Goal: Task Accomplishment & Management: Manage account settings

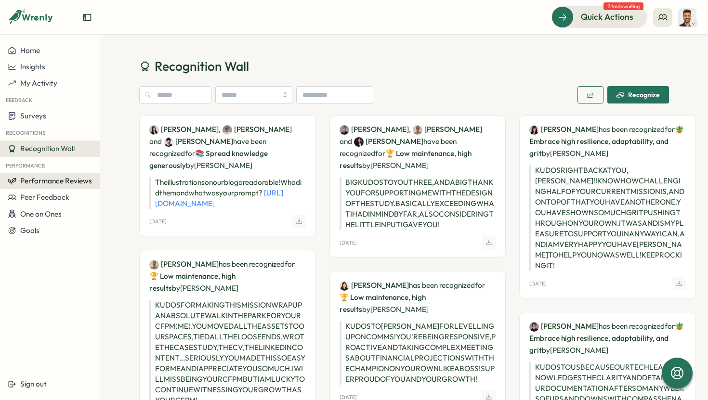
click at [58, 182] on span "Performance Reviews" at bounding box center [56, 180] width 72 height 9
click at [105, 170] on div "Reviews" at bounding box center [115, 172] width 27 height 11
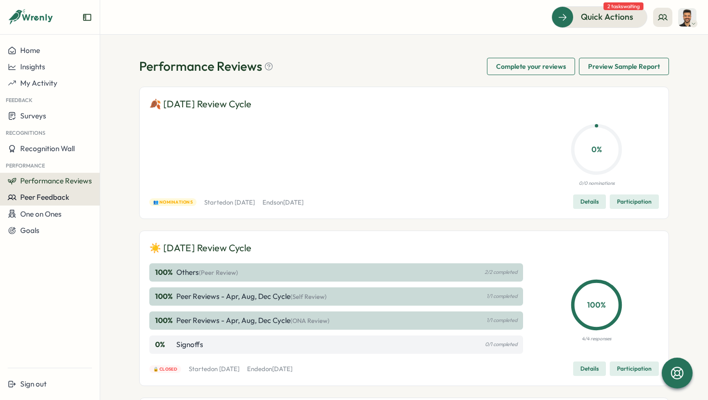
click at [54, 201] on span "Peer Feedback" at bounding box center [44, 197] width 49 height 9
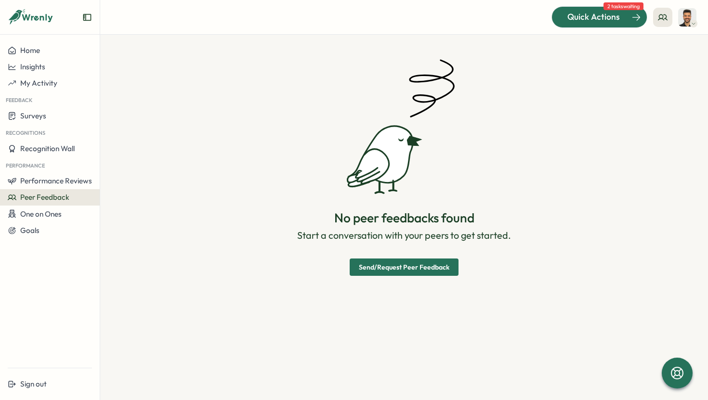
click at [587, 22] on span "Quick Actions" at bounding box center [593, 17] width 52 height 13
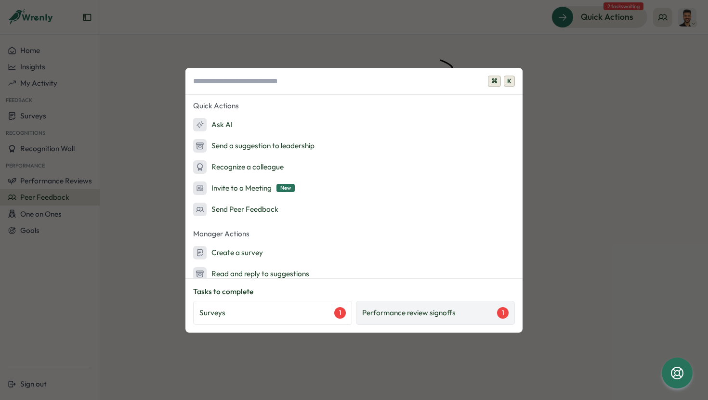
click at [386, 319] on div "Performance review signoffs 1" at bounding box center [435, 313] width 159 height 24
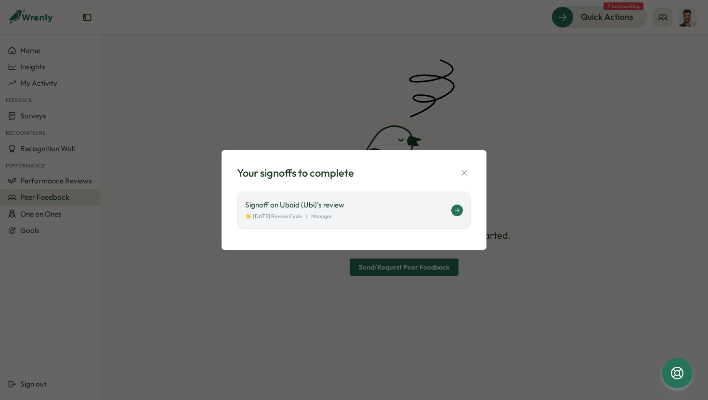
click at [382, 207] on p "Signoff on Ubaid (Ubi)'s review" at bounding box center [348, 205] width 206 height 11
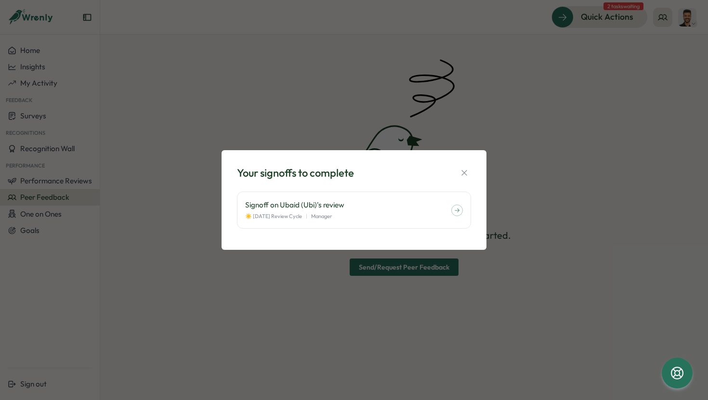
click at [471, 169] on div "Your signoffs to complete Signoff on Ubaid (Ubi)'s review ☀️ August 2025 Review…" at bounding box center [354, 200] width 242 height 77
click at [468, 169] on icon "button" at bounding box center [464, 173] width 10 height 10
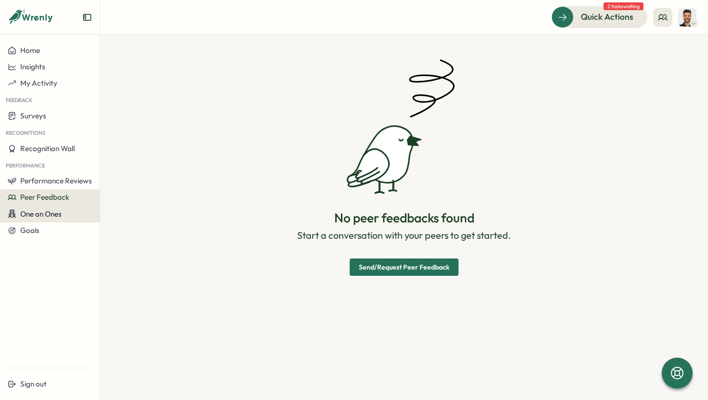
click at [58, 215] on span "One on Ones" at bounding box center [40, 213] width 41 height 9
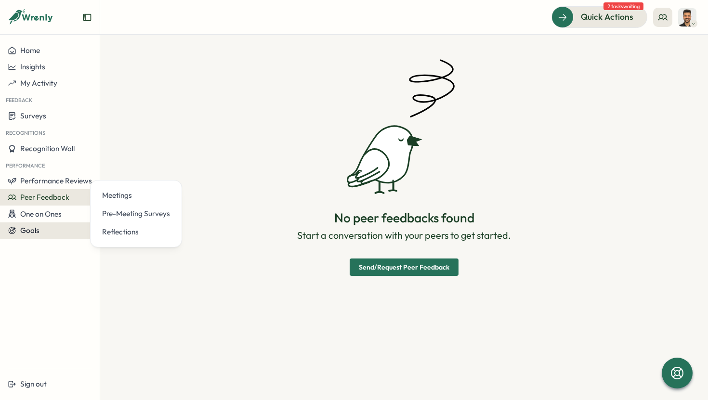
click at [45, 230] on div "Goals" at bounding box center [50, 230] width 84 height 9
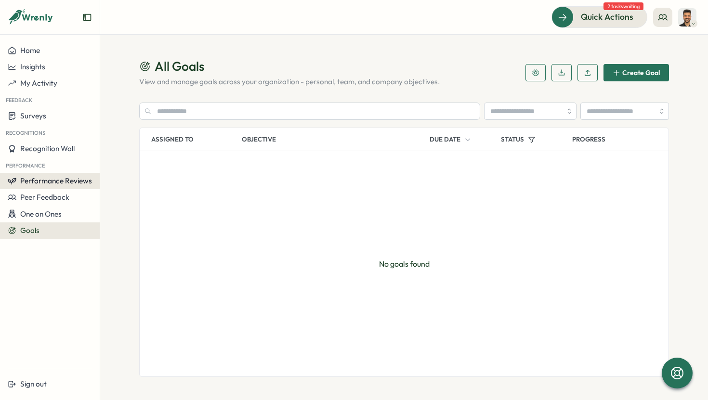
click at [52, 178] on span "Performance Reviews" at bounding box center [56, 180] width 72 height 9
click at [116, 175] on div "Reviews" at bounding box center [115, 172] width 27 height 11
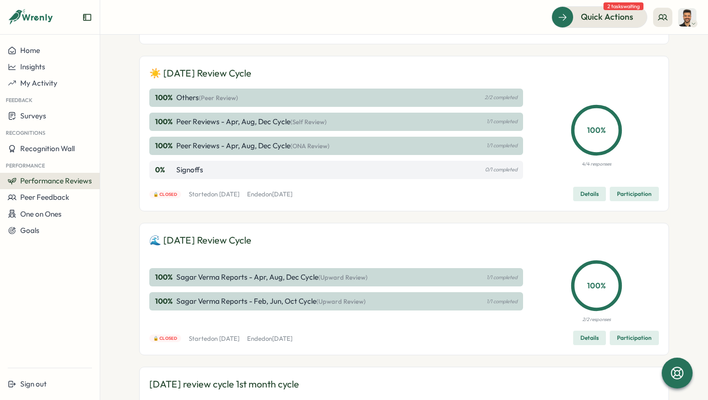
scroll to position [176, 0]
click at [584, 194] on span "Details" at bounding box center [589, 192] width 18 height 13
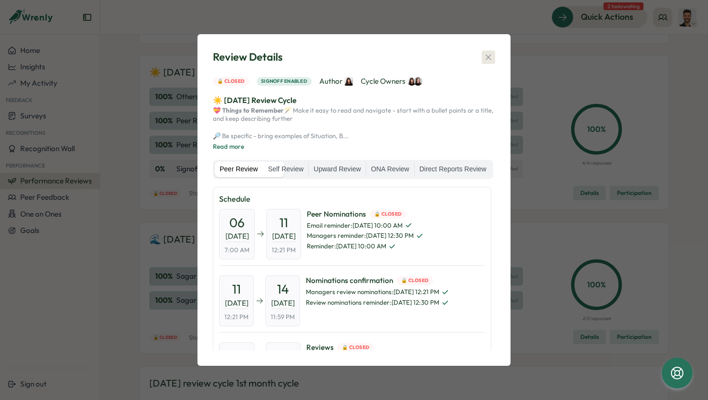
click at [488, 52] on icon "button" at bounding box center [488, 57] width 10 height 10
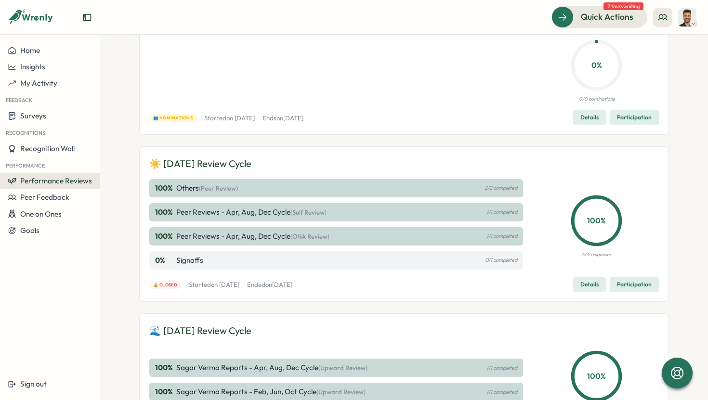
scroll to position [83, 0]
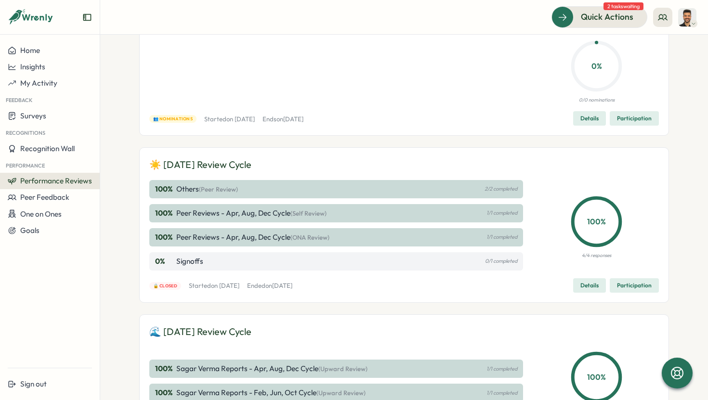
click at [506, 234] on p "1/1 completed" at bounding box center [501, 237] width 31 height 6
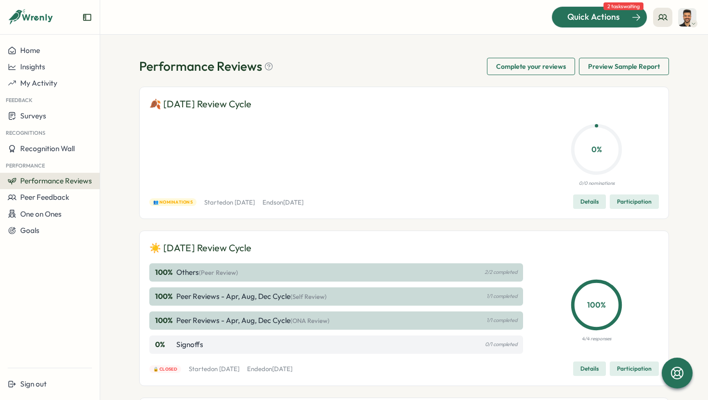
click at [594, 15] on span "Quick Actions" at bounding box center [593, 17] width 52 height 13
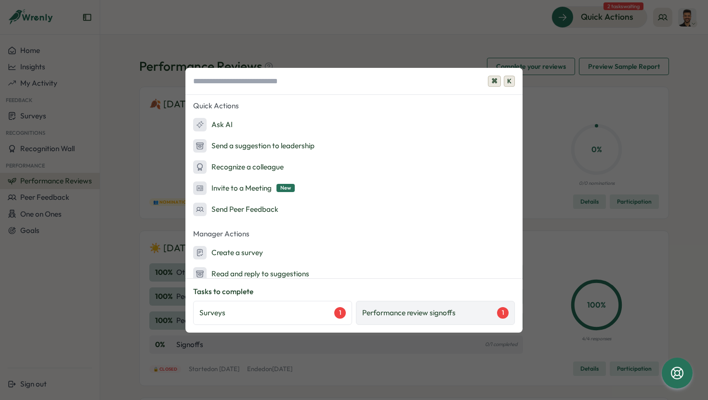
click at [467, 312] on div "Performance review signoffs 1" at bounding box center [435, 313] width 146 height 12
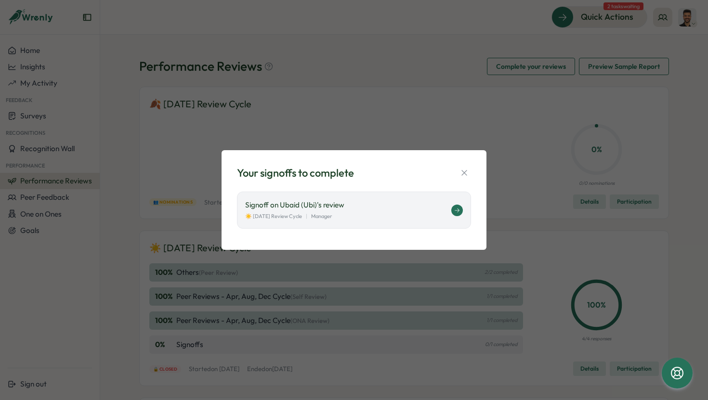
click at [414, 216] on div "☀️ August 2025 Review Cycle | Manager" at bounding box center [348, 216] width 206 height 8
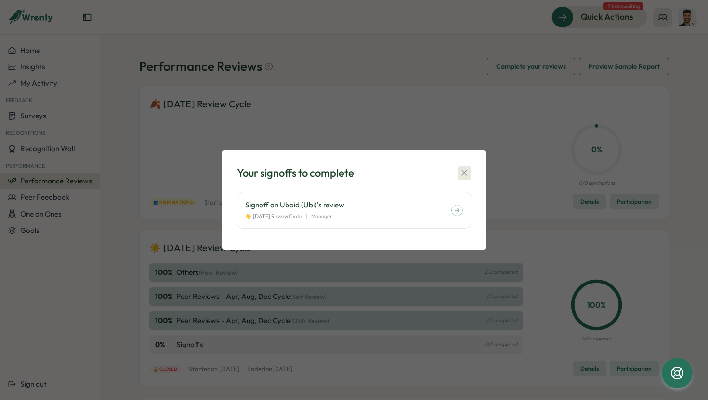
click at [464, 173] on icon "button" at bounding box center [463, 172] width 5 height 5
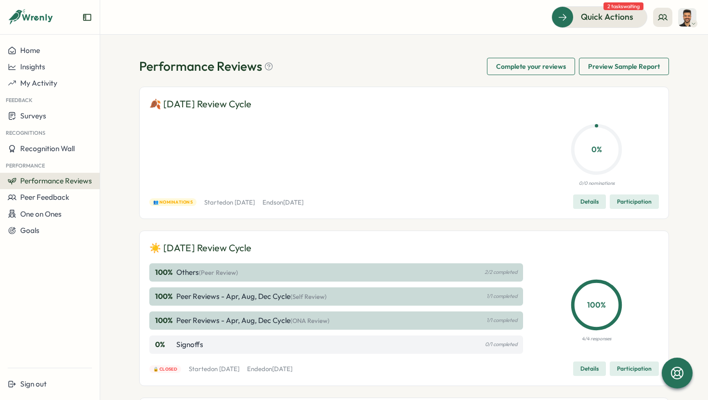
scroll to position [44, 0]
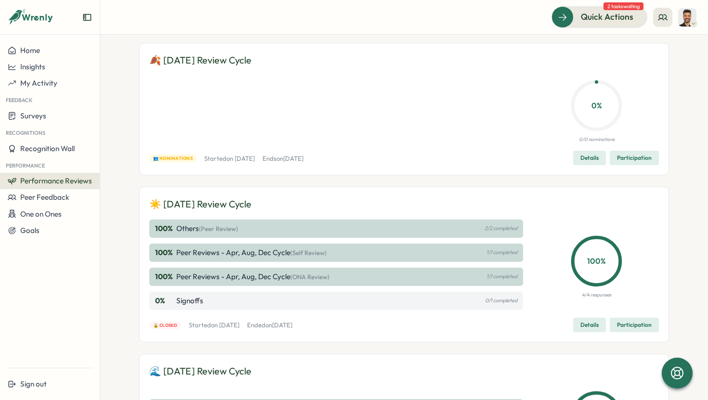
click at [401, 230] on div "100 % Others (Peer Review) 2/2 completed" at bounding box center [336, 229] width 374 height 18
click at [49, 65] on div "Insights" at bounding box center [50, 67] width 84 height 9
click at [130, 91] on div "Performance Review" at bounding box center [136, 85] width 76 height 18
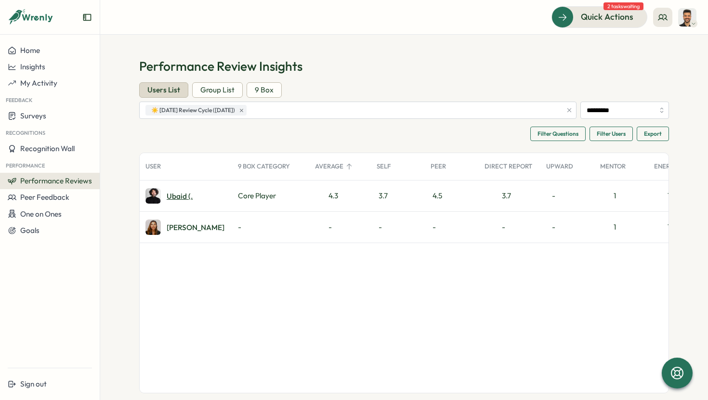
click at [171, 195] on div "Ubaid (." at bounding box center [180, 196] width 26 height 7
click at [177, 196] on div "Ubaid (." at bounding box center [180, 196] width 26 height 7
click at [151, 197] on img at bounding box center [152, 195] width 15 height 15
click at [65, 179] on span "Performance Reviews" at bounding box center [56, 180] width 72 height 9
click at [115, 174] on div "Reviews" at bounding box center [115, 172] width 27 height 11
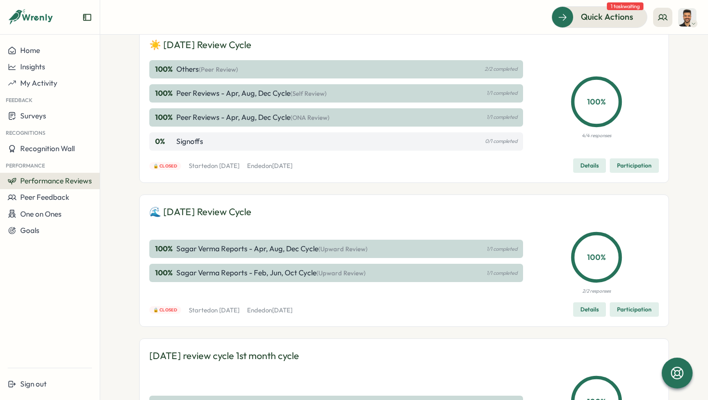
scroll to position [204, 0]
click at [67, 203] on button "Peer Feedback" at bounding box center [50, 197] width 100 height 16
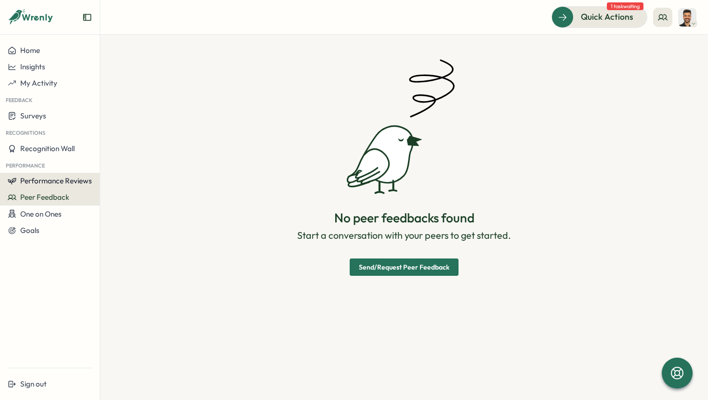
click at [68, 186] on button "Performance Reviews" at bounding box center [50, 181] width 100 height 16
click at [117, 171] on div "Reviews" at bounding box center [115, 172] width 27 height 11
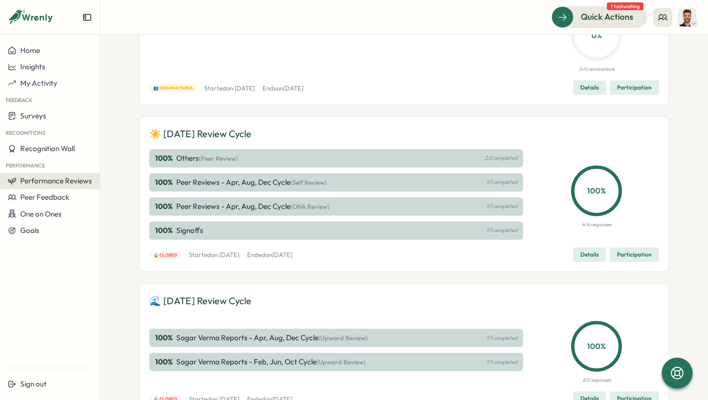
scroll to position [154, 0]
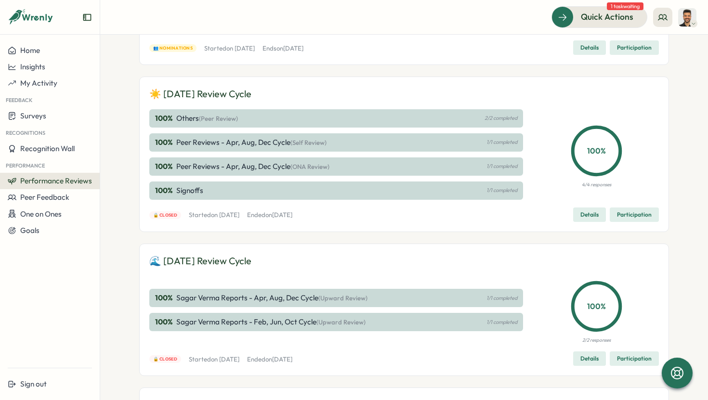
click at [629, 211] on span "Participation" at bounding box center [634, 214] width 35 height 13
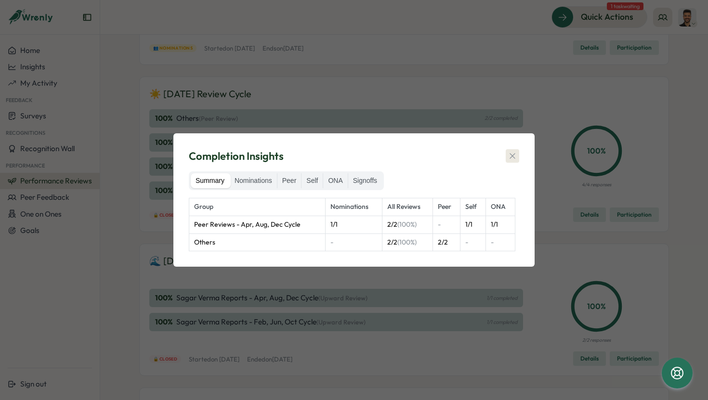
click at [511, 157] on icon "button" at bounding box center [512, 156] width 10 height 10
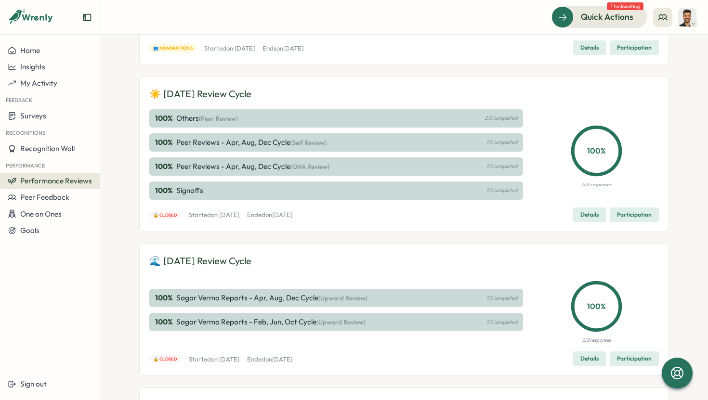
click at [584, 212] on span "Details" at bounding box center [589, 214] width 18 height 13
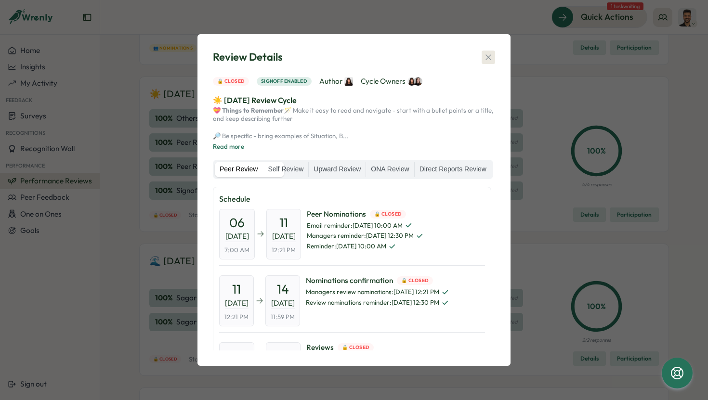
click at [489, 52] on icon "button" at bounding box center [488, 57] width 10 height 10
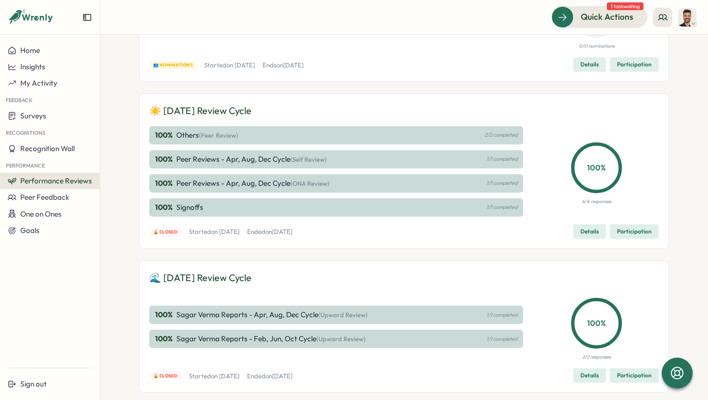
scroll to position [140, 0]
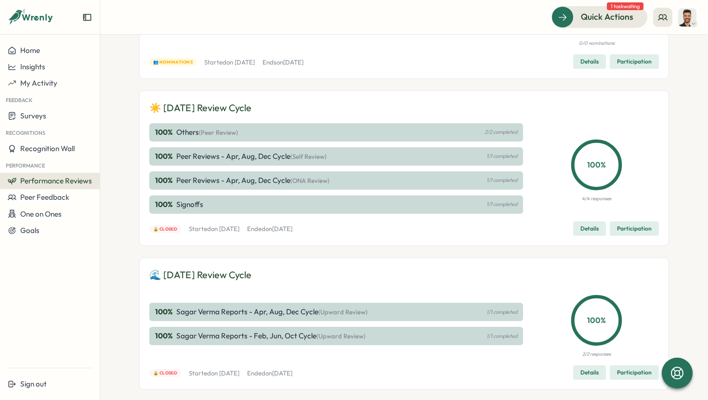
click at [590, 226] on span "Details" at bounding box center [589, 228] width 18 height 13
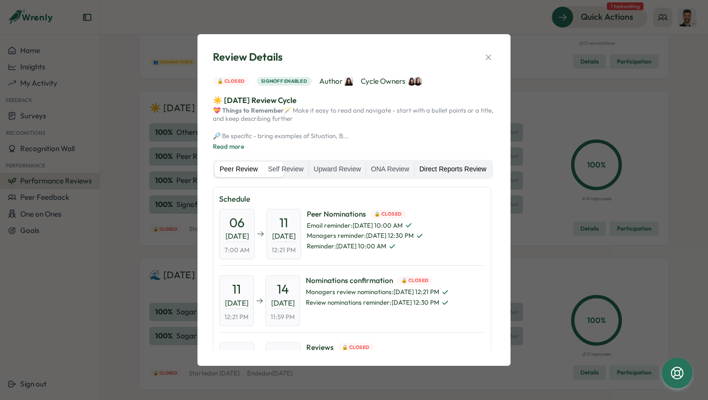
click at [415, 177] on label "Direct Reports Review" at bounding box center [453, 169] width 77 height 15
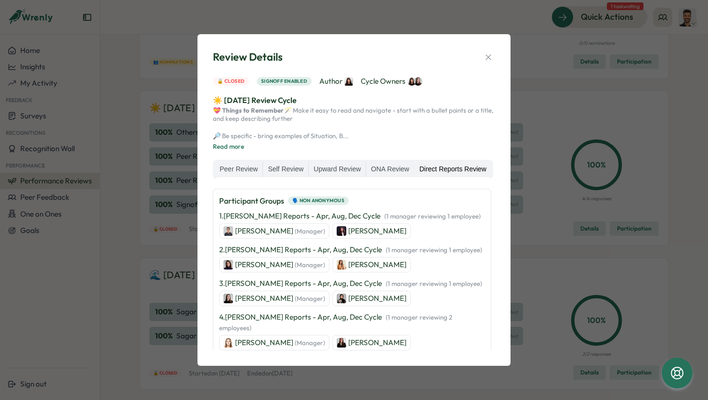
scroll to position [81, 0]
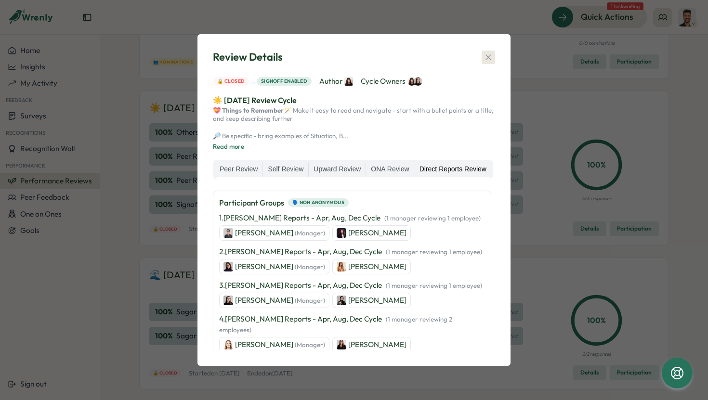
click at [490, 52] on icon "button" at bounding box center [488, 57] width 10 height 10
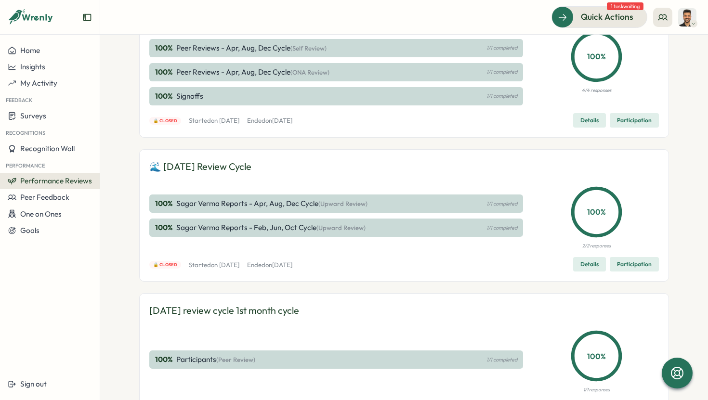
scroll to position [0, 0]
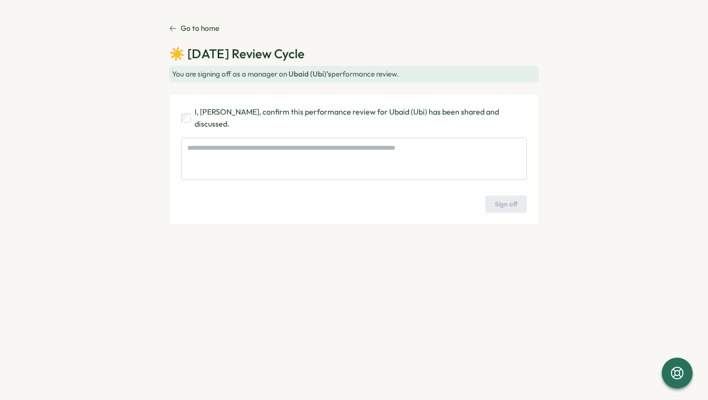
click at [283, 110] on p "I, Sagar Verma, confirm this performance review for Ubaid (Ubi) has been shared…" at bounding box center [360, 118] width 332 height 24
type textarea "*"
click at [263, 110] on p "I, Sagar Verma, confirm this performance review for Ubaid (Ubi) has been shared…" at bounding box center [360, 118] width 332 height 24
click at [516, 196] on span "Sign off" at bounding box center [505, 204] width 23 height 16
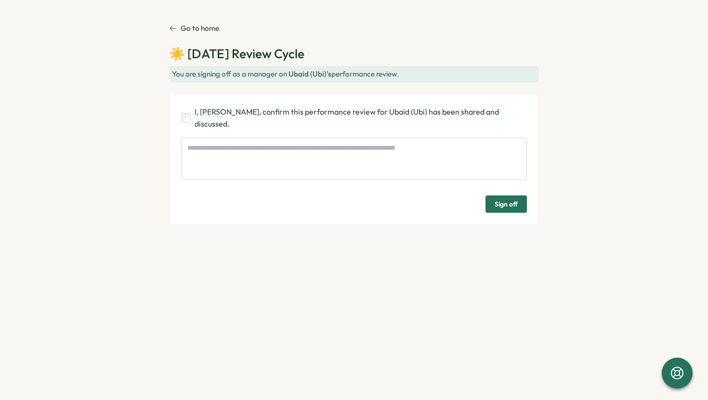
type textarea "*"
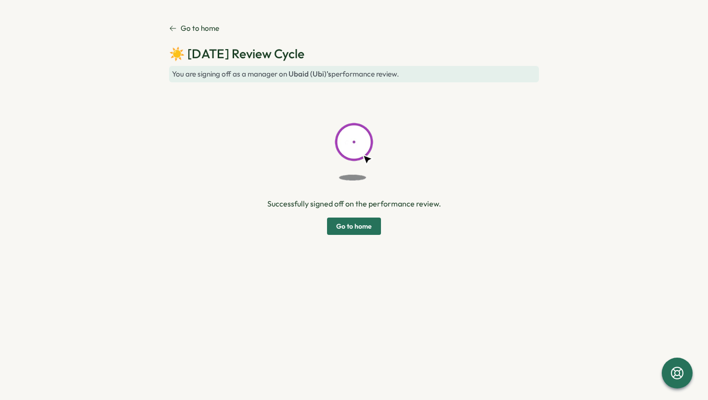
click at [364, 223] on span "Go to home" at bounding box center [354, 226] width 36 height 16
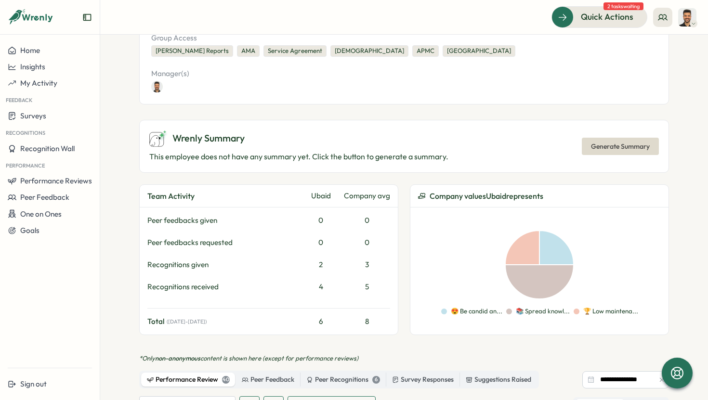
scroll to position [318, 0]
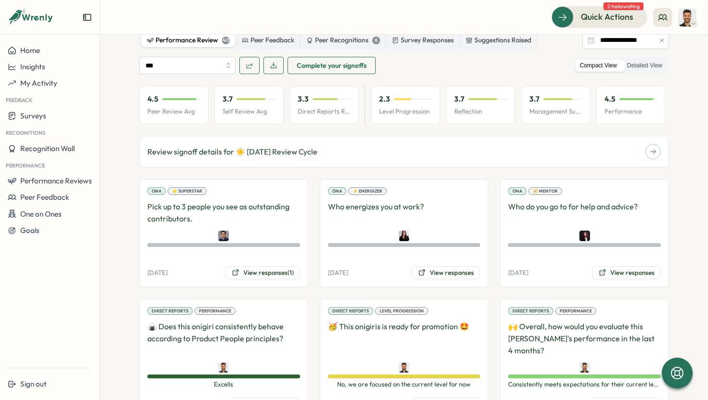
scroll to position [676, 0]
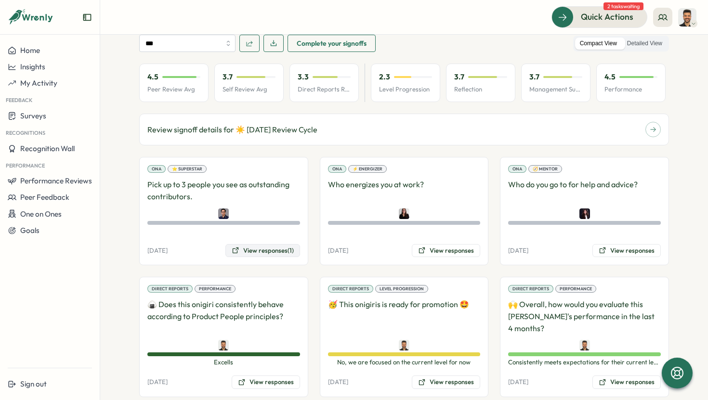
click at [263, 248] on button "View responses (1)" at bounding box center [262, 250] width 75 height 13
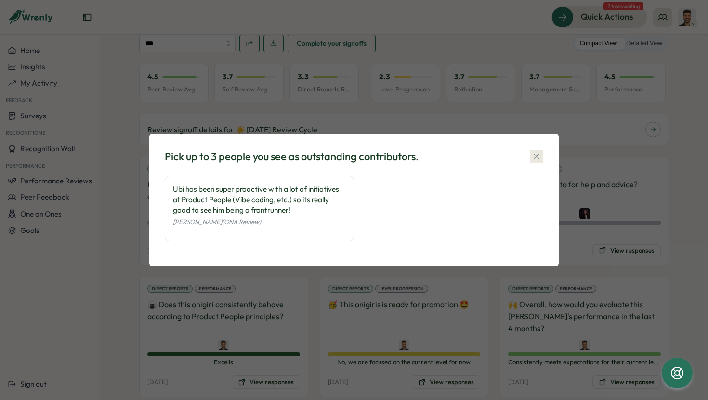
click at [537, 154] on icon "button" at bounding box center [536, 157] width 10 height 10
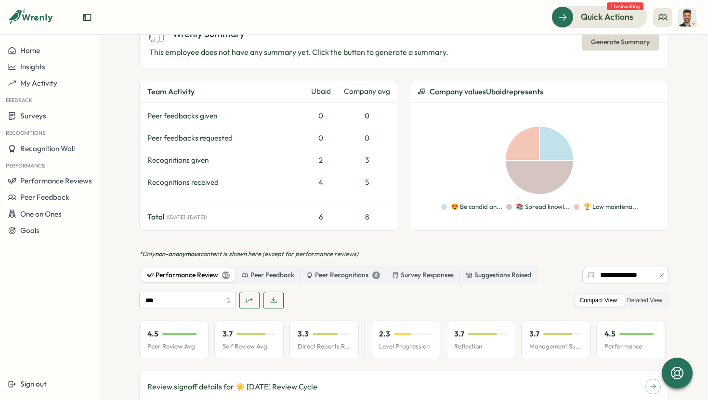
scroll to position [591, 0]
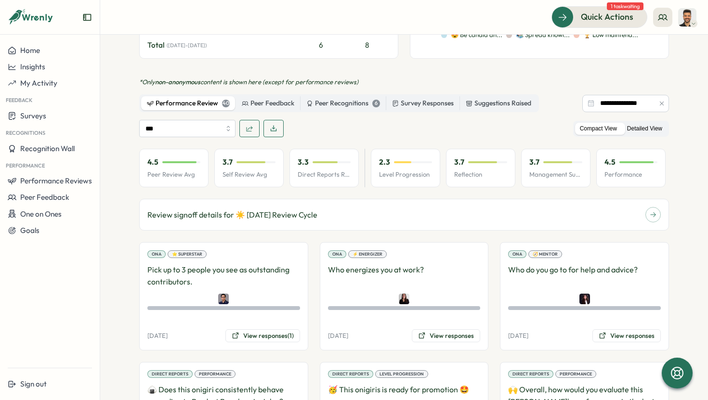
click at [633, 129] on label "Detailed View" at bounding box center [644, 129] width 45 height 12
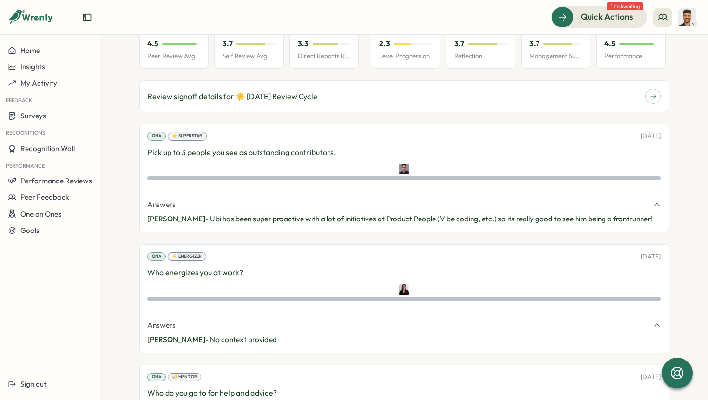
scroll to position [741, 0]
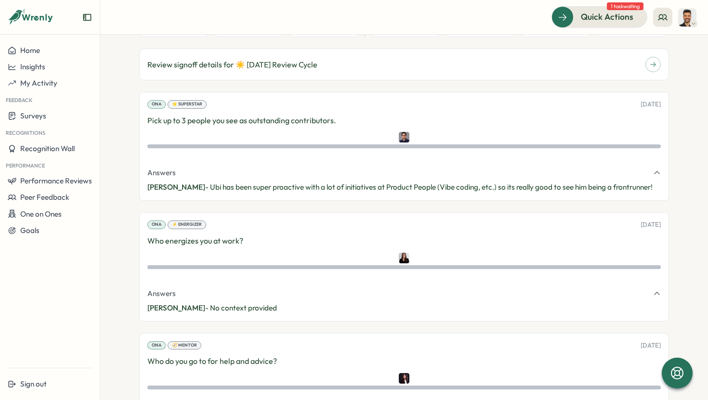
click at [653, 175] on icon "button" at bounding box center [657, 173] width 8 height 8
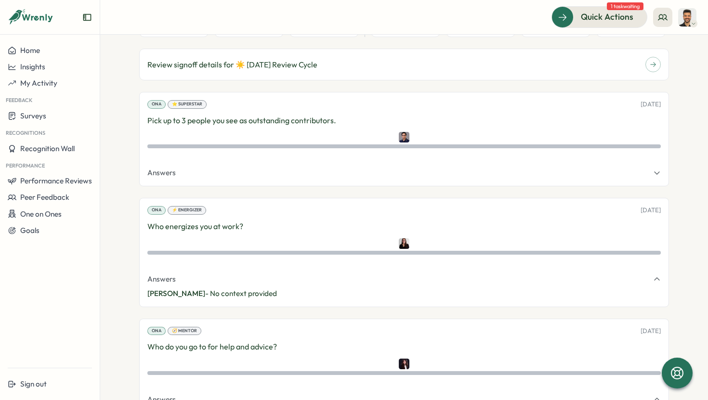
click at [653, 175] on icon "button" at bounding box center [657, 173] width 8 height 8
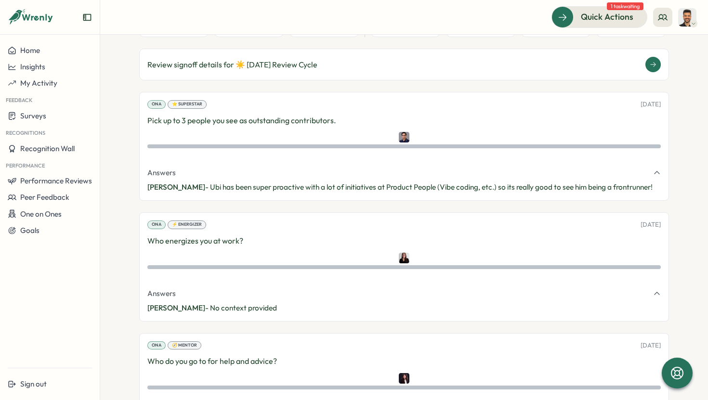
click at [649, 64] on icon at bounding box center [652, 64] width 7 height 7
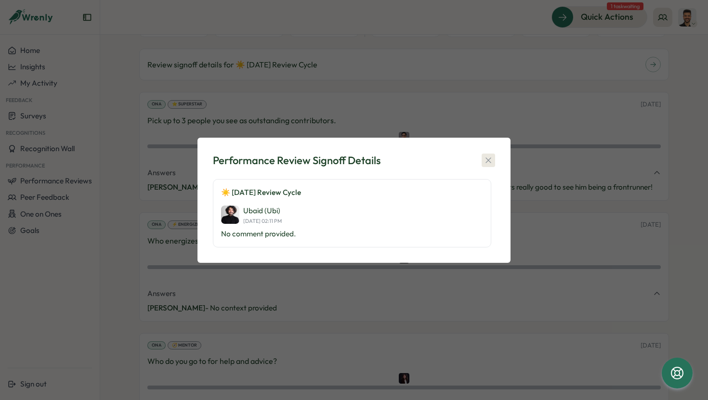
click at [489, 160] on icon "button" at bounding box center [488, 161] width 10 height 10
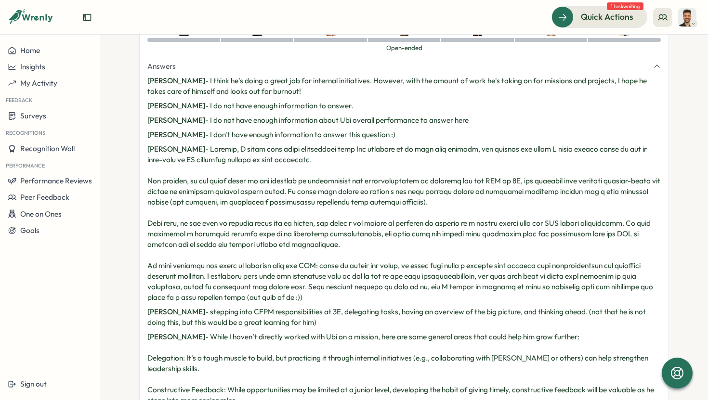
scroll to position [4702, 0]
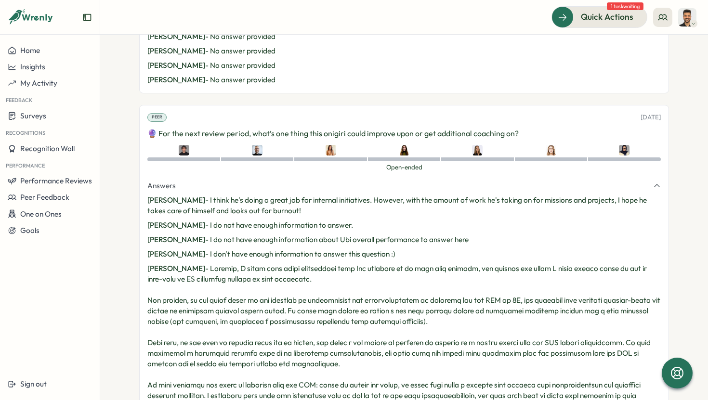
click at [308, 135] on p "🔮 For the next review period, what’s one thing this onigiri could improve upon …" at bounding box center [403, 134] width 513 height 12
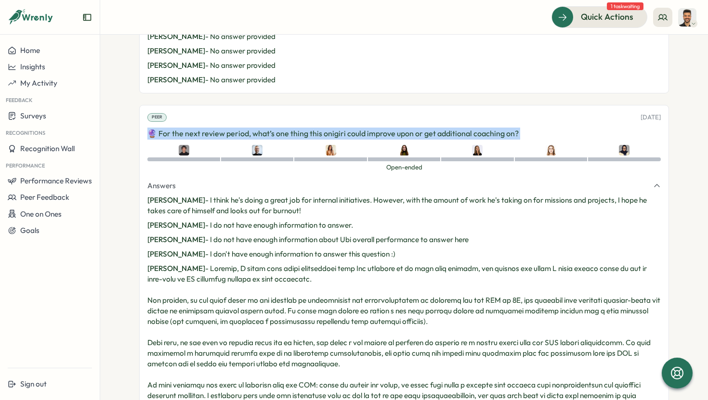
click at [308, 135] on p "🔮 For the next review period, what’s one thing this onigiri could improve upon …" at bounding box center [403, 134] width 513 height 12
copy div "🔮 For the next review period, what’s one thing this onigiri could improve upon …"
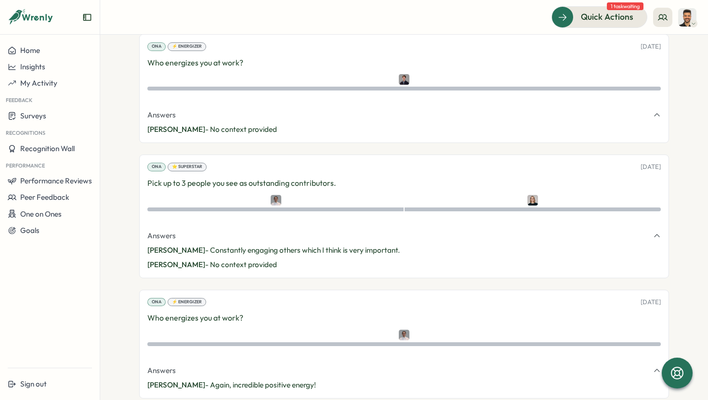
scroll to position [7061, 0]
